Goal: Download file/media

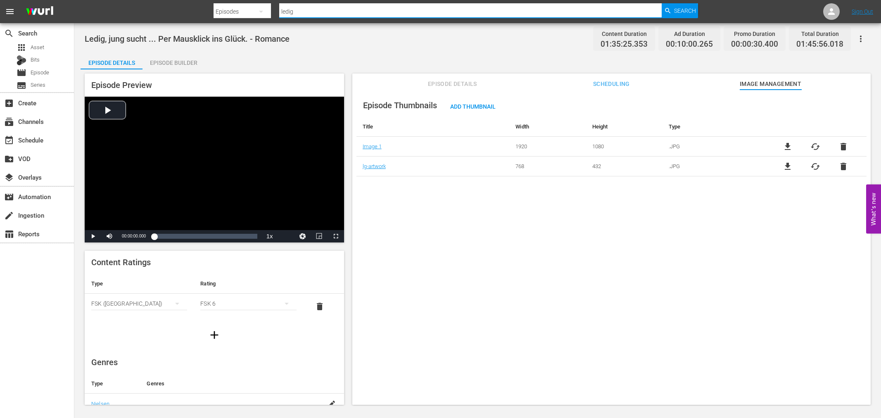
click at [255, 12] on div "Search By Episodes Search ID, Title, Description, Keywords, or Category ledig S…" at bounding box center [456, 12] width 484 height 20
type input "janette oke"
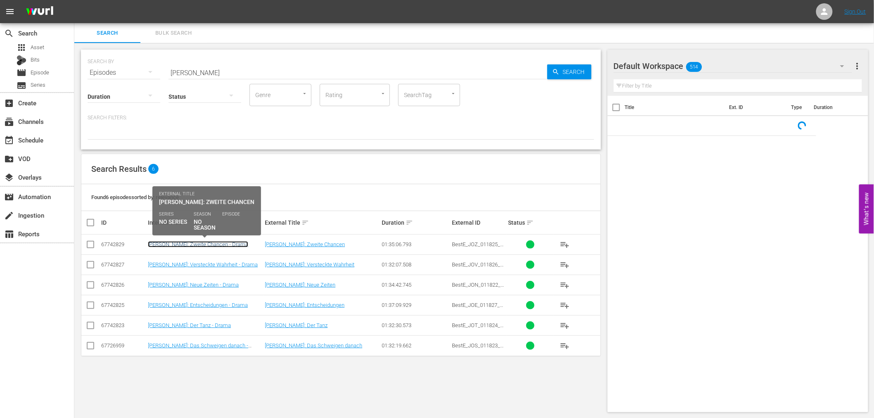
click at [178, 241] on link "Janette Oke: Zweite Chancen - Drama" at bounding box center [198, 244] width 100 height 6
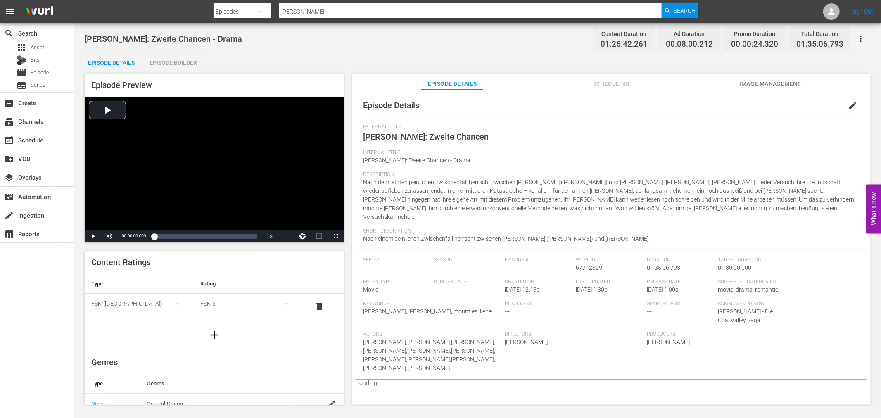
click at [770, 84] on span "Image Management" at bounding box center [770, 84] width 62 height 10
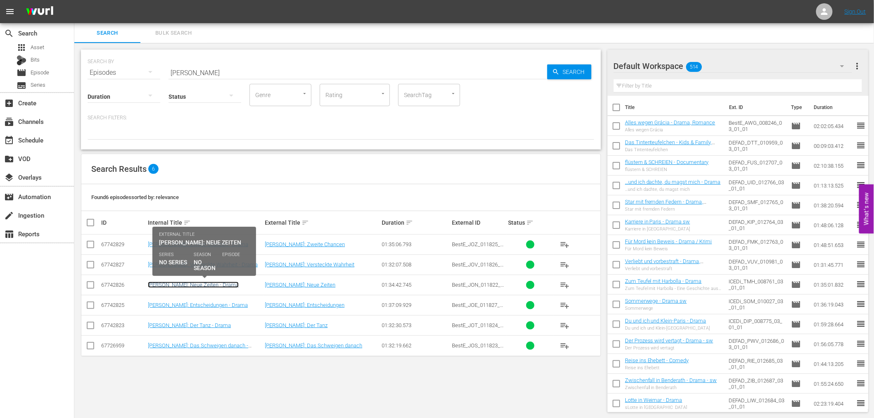
click at [191, 284] on link "Janette Oke: Neue Zeiten - Drama" at bounding box center [193, 285] width 91 height 6
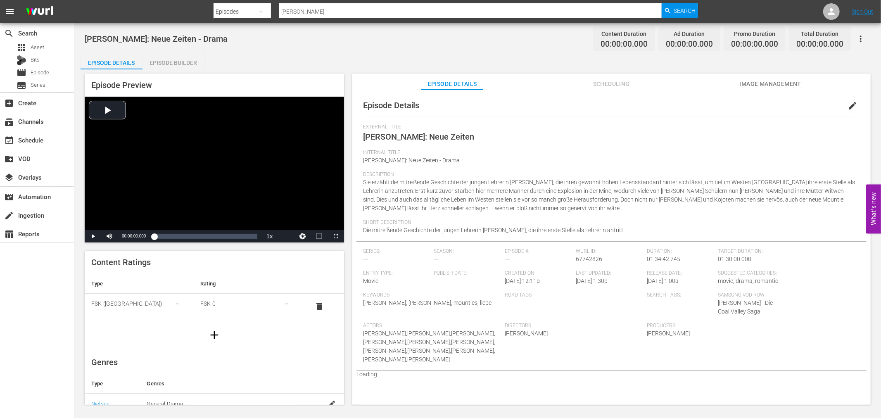
click at [794, 80] on span "Image Management" at bounding box center [770, 84] width 62 height 10
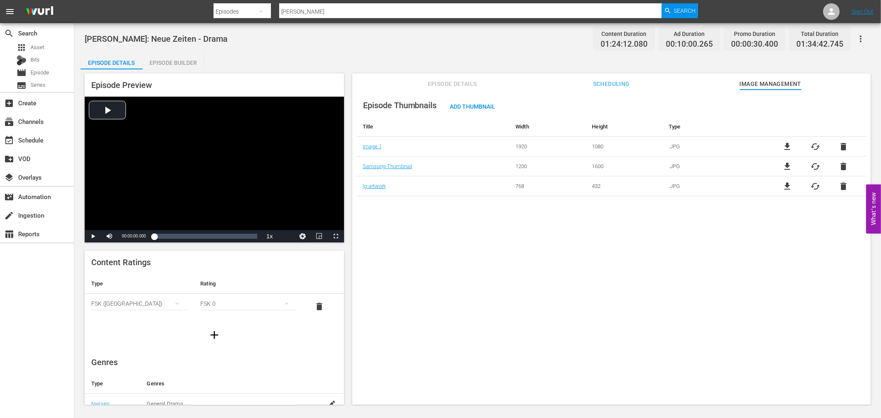
click at [788, 167] on span "file_download" at bounding box center [788, 166] width 10 height 10
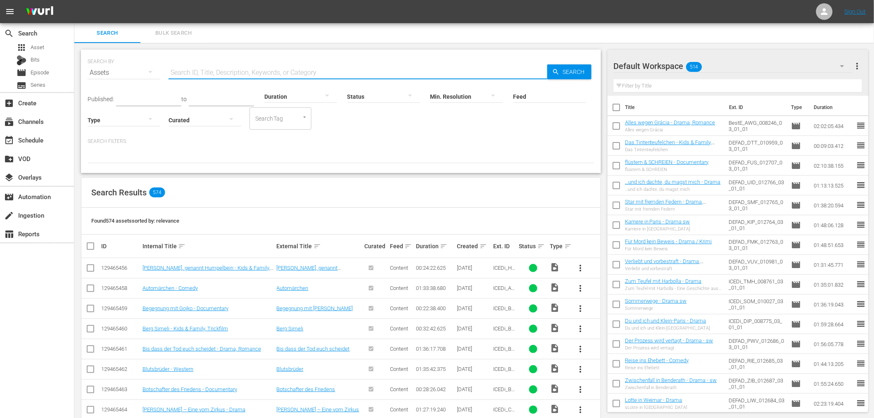
click at [240, 81] on input "text" at bounding box center [358, 73] width 379 height 20
type input "schweigen"
click at [94, 77] on div "Assets" at bounding box center [124, 72] width 73 height 23
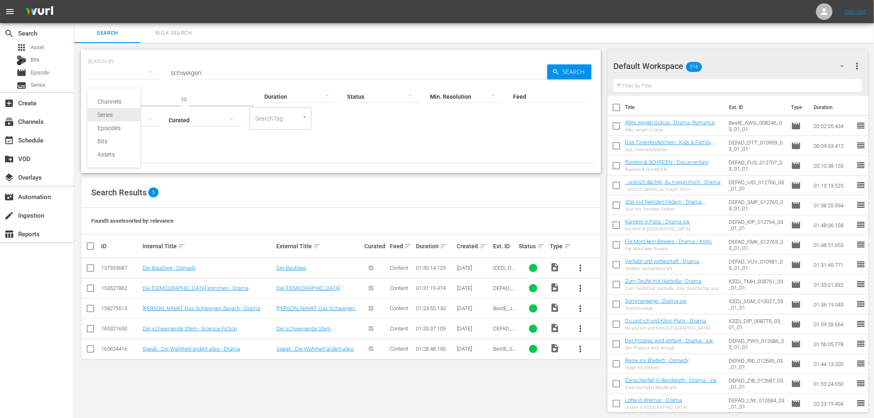
click at [116, 128] on div "Episodes" at bounding box center [113, 127] width 33 height 13
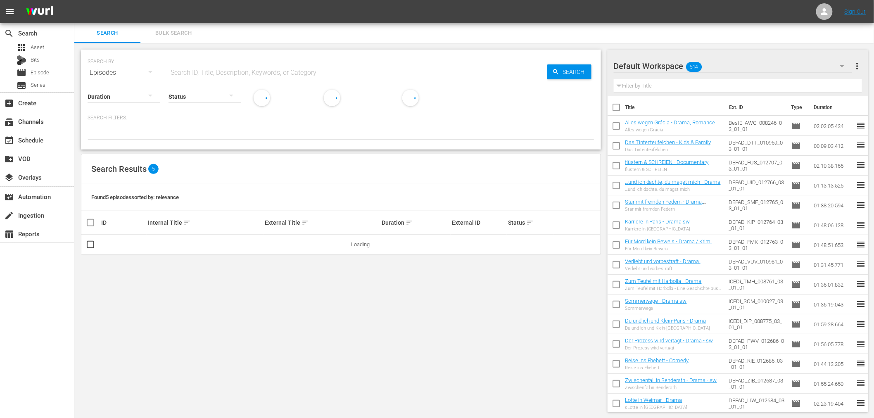
click at [214, 68] on div "Channels Series Episodes Bits Assets" at bounding box center [437, 209] width 874 height 418
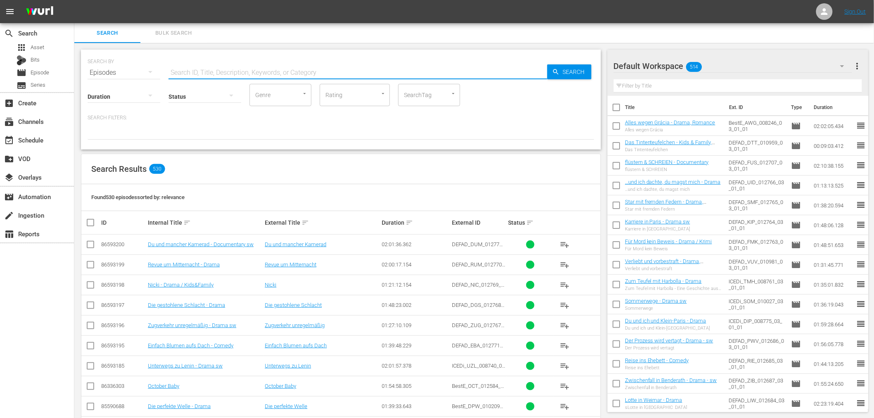
click at [216, 68] on input "text" at bounding box center [358, 73] width 379 height 20
paste input "schweigen"
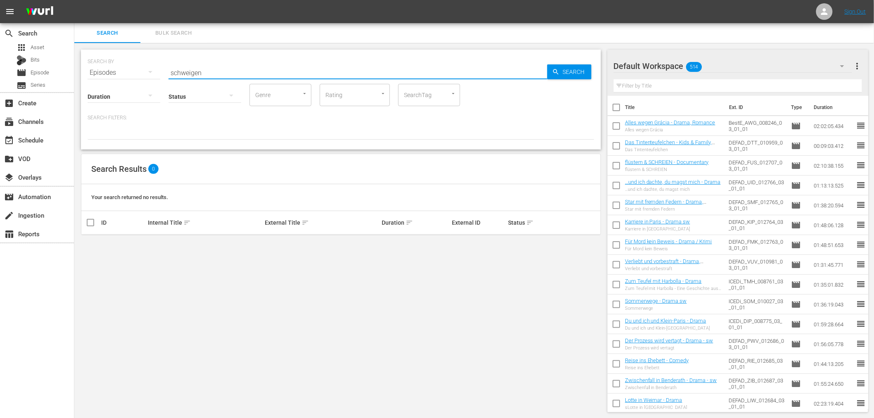
type input "schweigen"
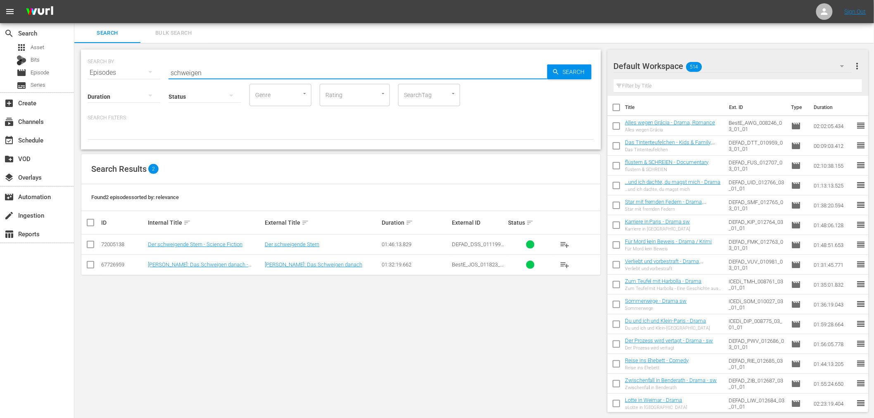
click at [197, 256] on td "[PERSON_NAME]: Das Schweigen danach - Drama" at bounding box center [205, 264] width 117 height 20
click at [198, 261] on link "[PERSON_NAME]: Das Schweigen danach - Drama" at bounding box center [198, 267] width 100 height 12
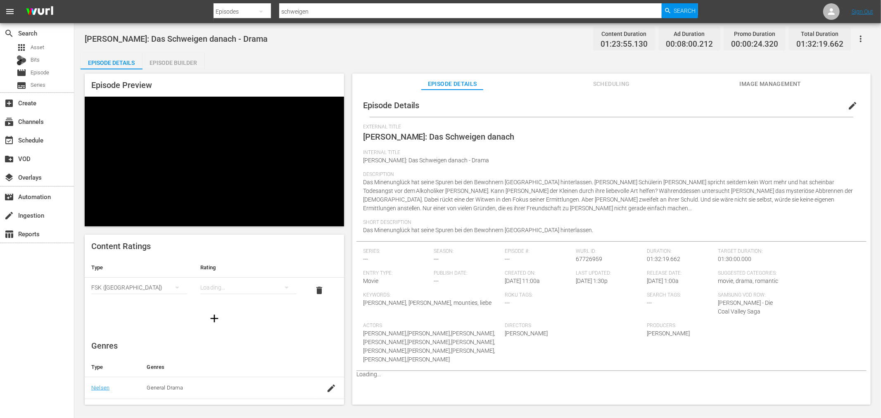
click at [772, 82] on span "Image Management" at bounding box center [770, 84] width 62 height 10
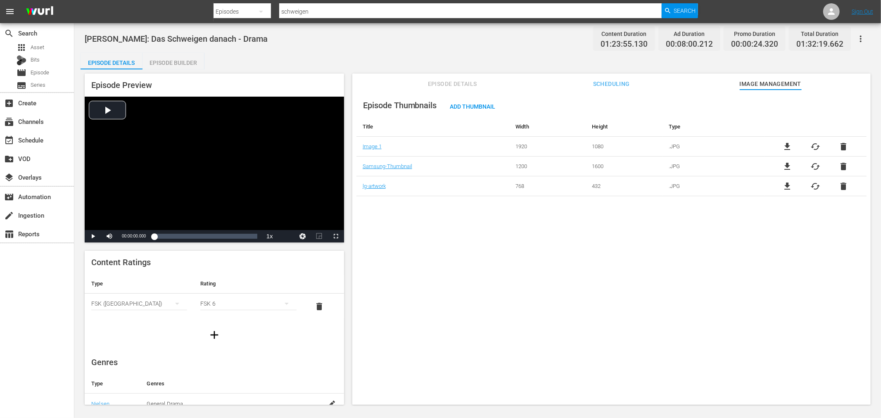
click at [783, 168] on span "file_download" at bounding box center [788, 166] width 10 height 10
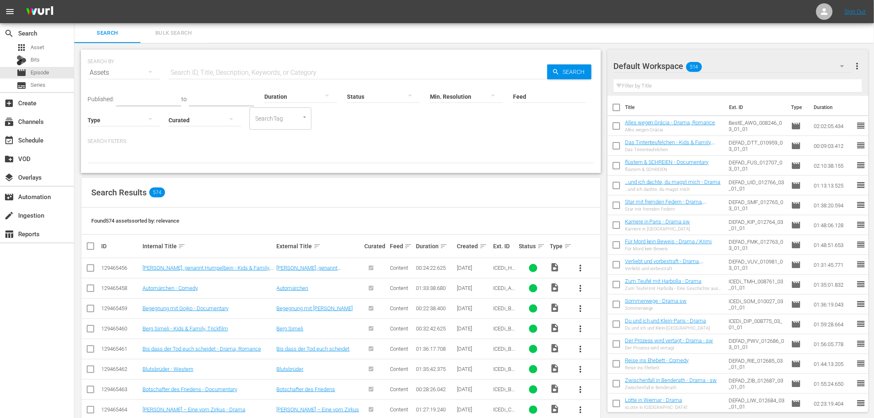
click at [138, 76] on div "Assets" at bounding box center [124, 72] width 73 height 23
click at [118, 123] on div "Episodes" at bounding box center [113, 127] width 33 height 13
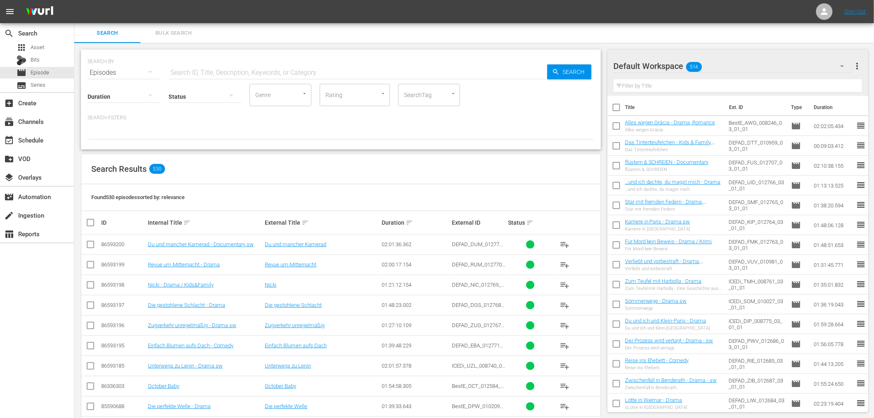
click at [203, 75] on input "text" at bounding box center [358, 73] width 379 height 20
type input "der tanz"
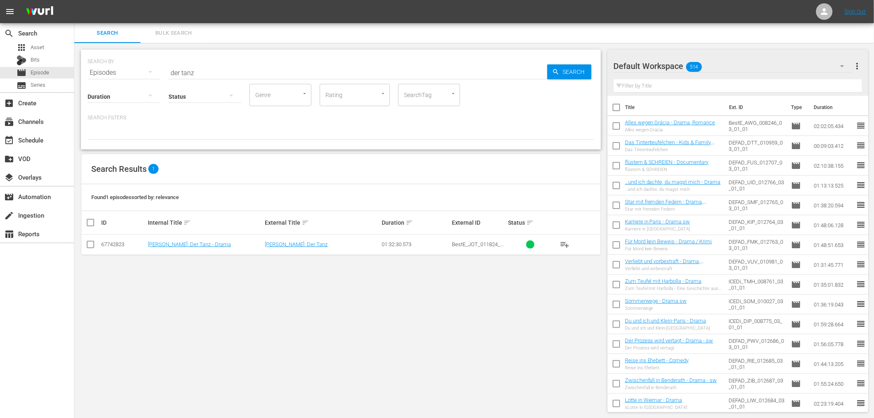
click at [215, 239] on td "[PERSON_NAME]: Der Tanz - Drama" at bounding box center [205, 245] width 117 height 20
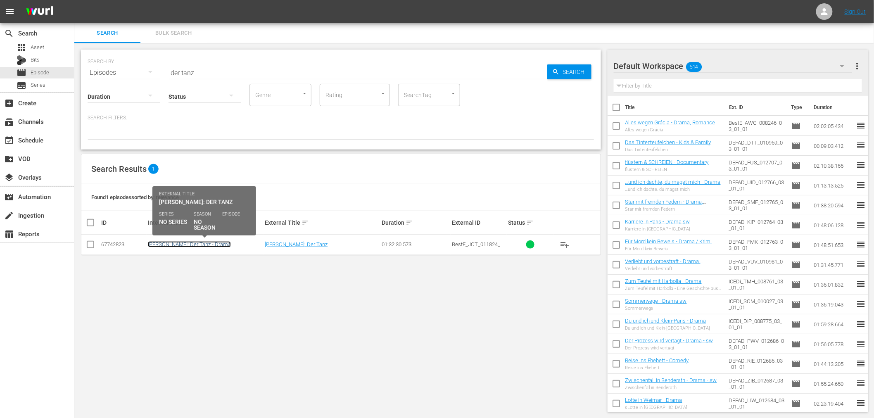
click at [213, 244] on link "[PERSON_NAME]: Der Tanz - Drama" at bounding box center [189, 244] width 83 height 6
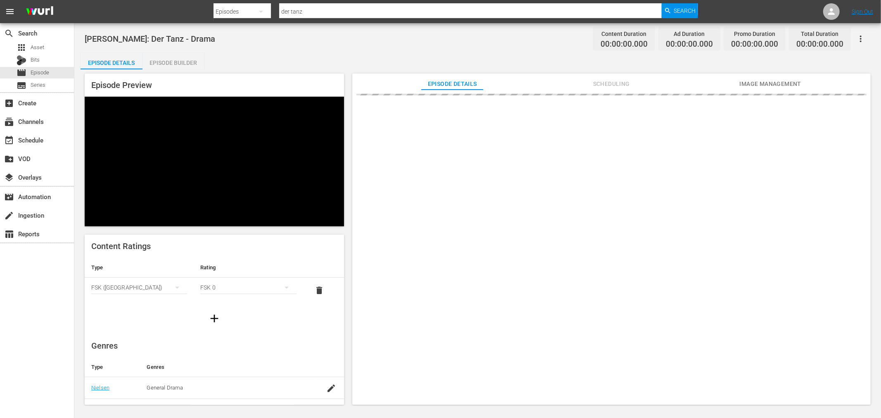
click at [793, 84] on span "Image Management" at bounding box center [770, 84] width 62 height 10
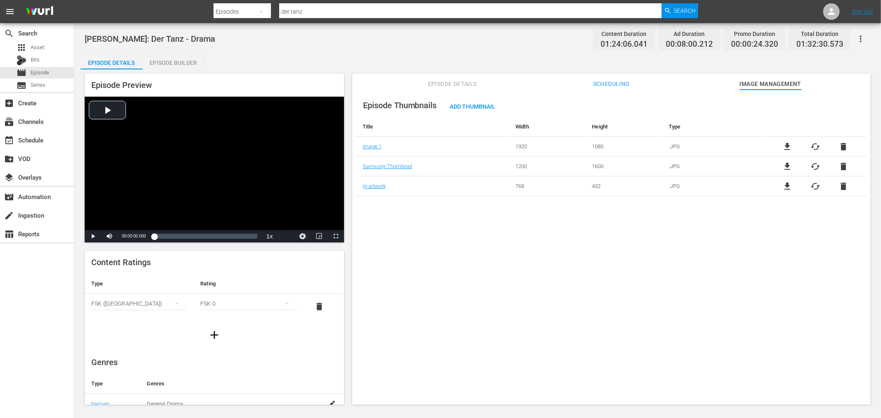
click at [785, 164] on span "file_download" at bounding box center [788, 166] width 10 height 10
